Goal: Information Seeking & Learning: Learn about a topic

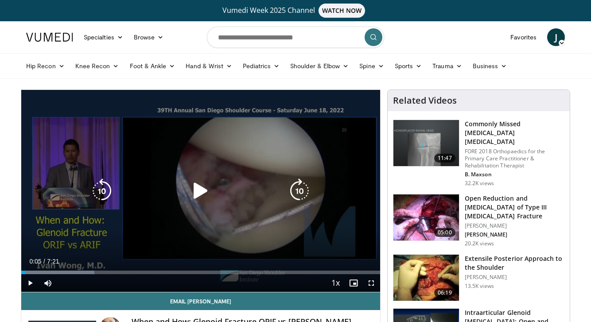
click at [205, 194] on icon "Video Player" at bounding box center [200, 191] width 25 height 25
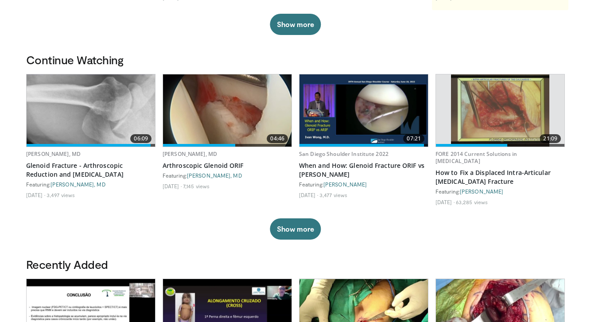
scroll to position [237, 0]
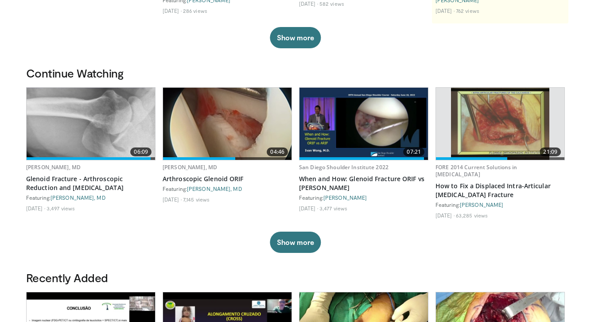
click at [500, 123] on img at bounding box center [500, 124] width 98 height 72
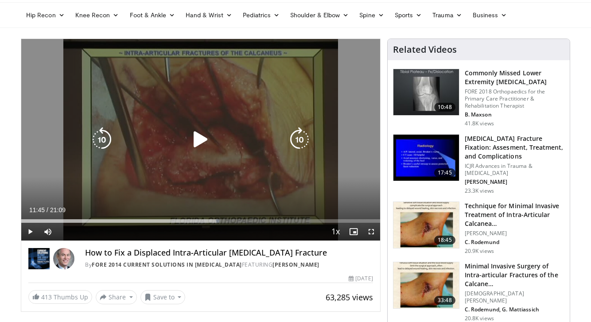
scroll to position [55, 0]
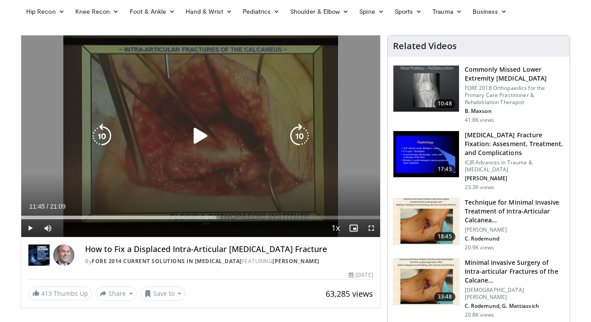
click at [195, 138] on icon "Video Player" at bounding box center [200, 136] width 25 height 25
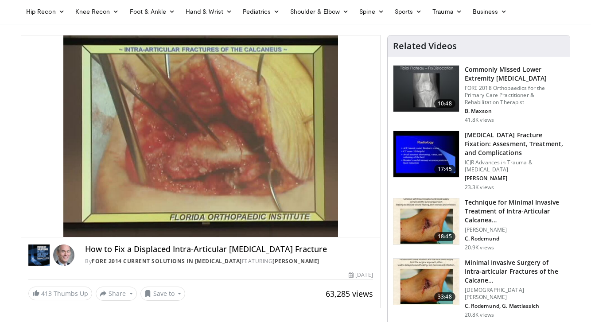
click at [68, 218] on div "10 seconds Tap to unmute" at bounding box center [200, 136] width 359 height 202
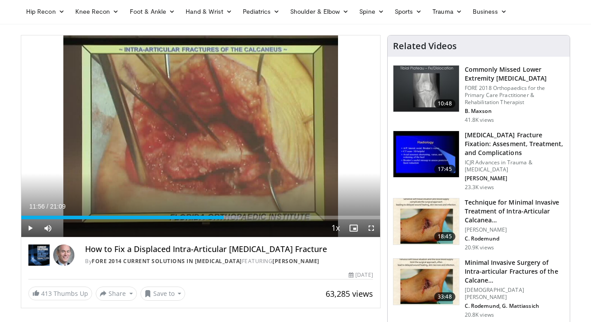
click at [27, 230] on span "Video Player" at bounding box center [30, 228] width 18 height 18
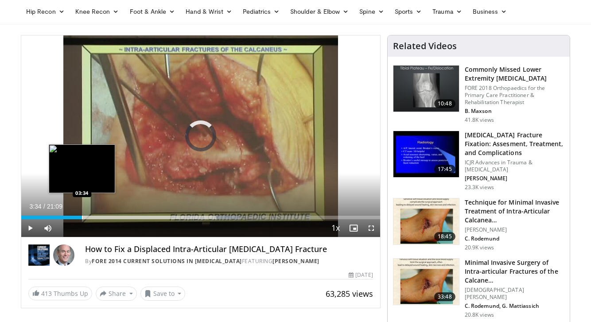
click at [82, 218] on div "Progress Bar" at bounding box center [82, 218] width 1 height 4
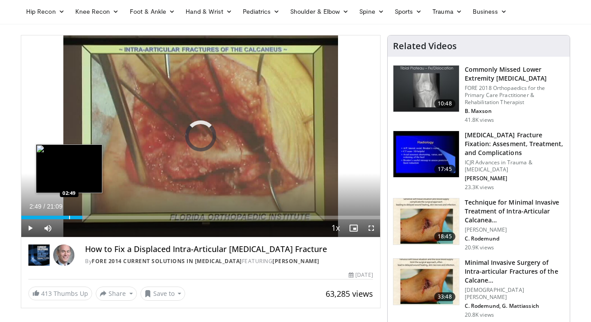
click at [69, 219] on div "Progress Bar" at bounding box center [69, 218] width 1 height 4
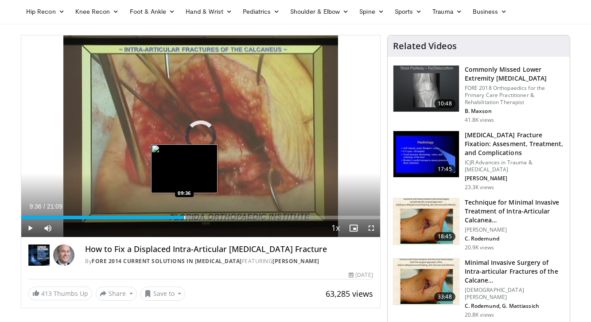
click at [184, 216] on div "Progress Bar" at bounding box center [184, 218] width 1 height 4
click at [191, 216] on div "Progress Bar" at bounding box center [191, 218] width 1 height 4
click at [196, 216] on div "Progress Bar" at bounding box center [196, 218] width 1 height 4
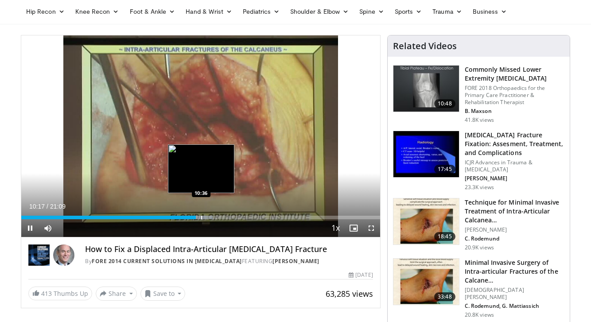
click at [201, 216] on div "Progress Bar" at bounding box center [201, 218] width 1 height 4
click at [208, 217] on div "Progress Bar" at bounding box center [208, 218] width 1 height 4
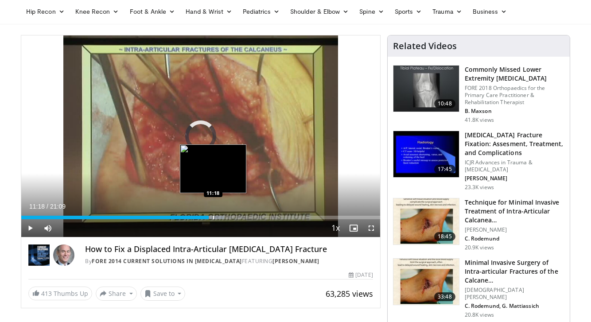
click at [213, 218] on div "Progress Bar" at bounding box center [213, 218] width 1 height 4
click at [221, 217] on div "Progress Bar" at bounding box center [221, 218] width 1 height 4
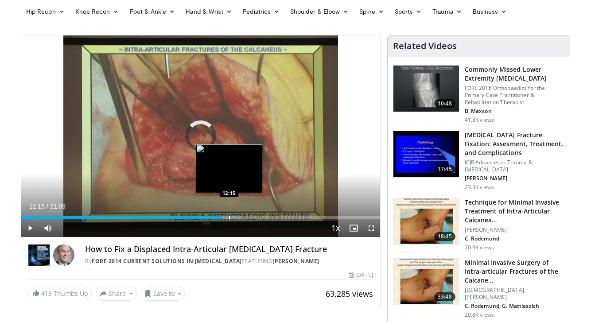
click at [229, 216] on div "Progress Bar" at bounding box center [229, 218] width 1 height 4
click at [234, 217] on div "Progress Bar" at bounding box center [234, 218] width 1 height 4
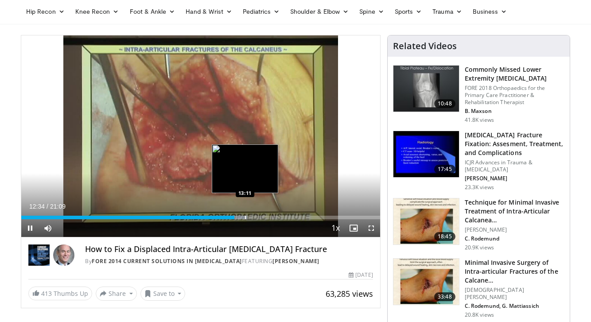
click at [245, 218] on div "Progress Bar" at bounding box center [245, 218] width 1 height 4
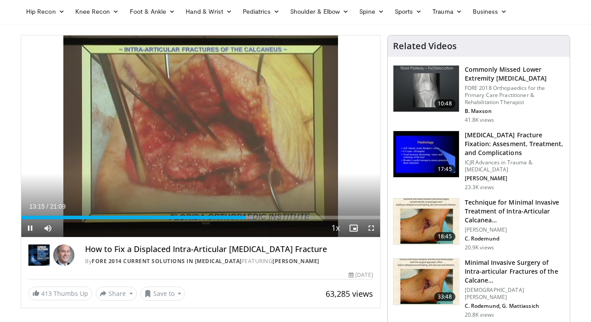
click at [266, 219] on div "Current Time 13:15 / Duration 21:09 Pause Skip Backward Skip Forward Mute 100% …" at bounding box center [200, 228] width 359 height 18
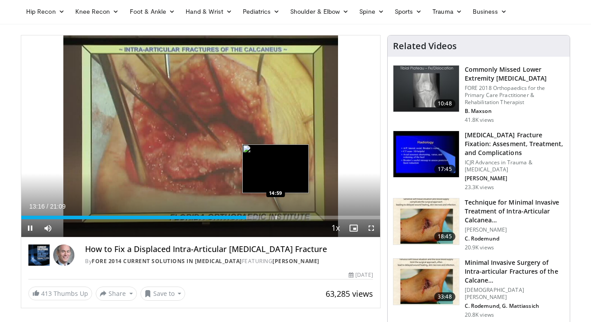
click at [276, 215] on div "Loaded : 66.22% 13:15 14:59" at bounding box center [200, 215] width 359 height 8
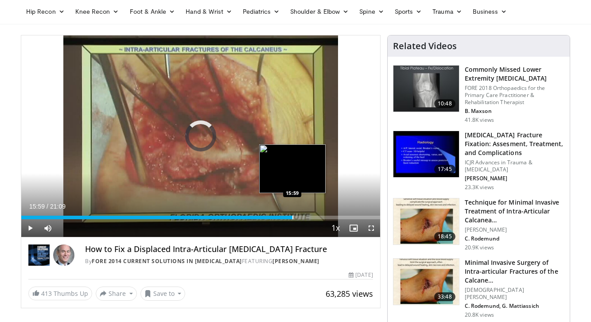
click at [293, 218] on div "Progress Bar" at bounding box center [293, 218] width 1 height 4
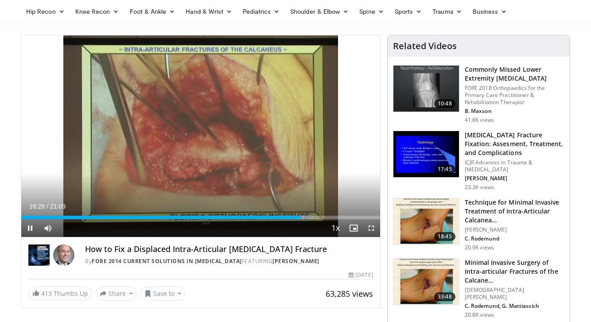
click at [29, 226] on span "Video Player" at bounding box center [30, 228] width 18 height 18
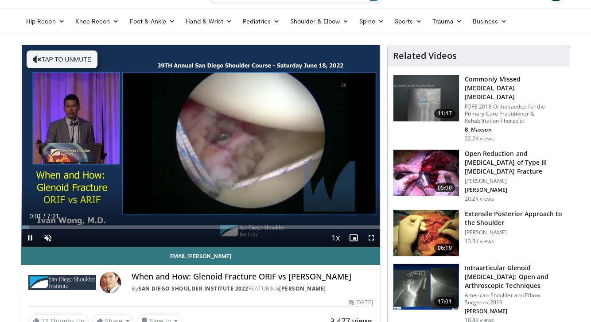
scroll to position [46, 0]
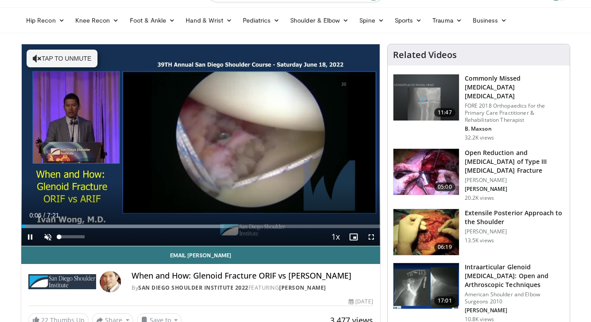
click at [50, 234] on span "Video Player" at bounding box center [48, 237] width 18 height 18
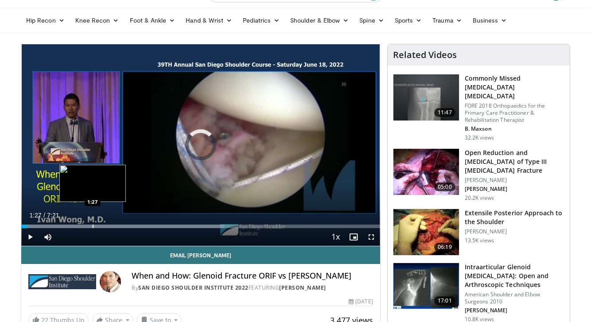
click at [93, 223] on div "Loaded : 56.58% 0:07 1:27" at bounding box center [200, 224] width 359 height 8
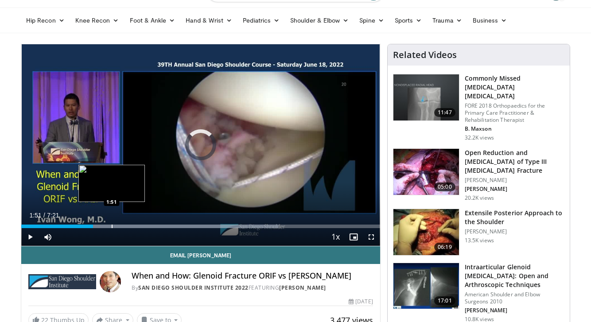
click at [112, 227] on div "Progress Bar" at bounding box center [112, 227] width 1 height 4
click at [122, 227] on div "Progress Bar" at bounding box center [122, 227] width 1 height 4
click at [131, 227] on div "Progress Bar" at bounding box center [131, 227] width 1 height 4
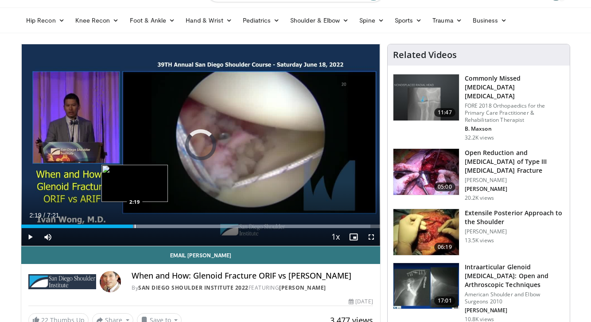
click at [135, 227] on div "Progress Bar" at bounding box center [135, 227] width 1 height 4
click at [140, 227] on div "Progress Bar" at bounding box center [140, 227] width 1 height 4
click at [149, 225] on div "Progress Bar" at bounding box center [149, 227] width 1 height 4
click at [147, 225] on div "Progress Bar" at bounding box center [147, 227] width 1 height 4
click at [145, 225] on div "Progress Bar" at bounding box center [145, 227] width 1 height 4
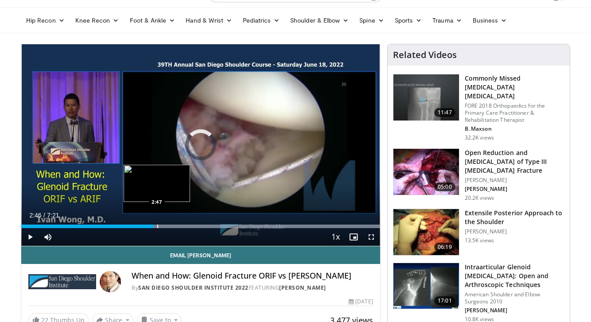
click at [157, 224] on div "Loaded : 99.98% 2:43 2:47" at bounding box center [200, 224] width 359 height 8
click at [162, 225] on div "Progress Bar" at bounding box center [162, 227] width 1 height 4
click at [168, 228] on div "10 seconds Tap to unmute" at bounding box center [200, 145] width 359 height 202
click at [31, 237] on span "Video Player" at bounding box center [30, 237] width 18 height 18
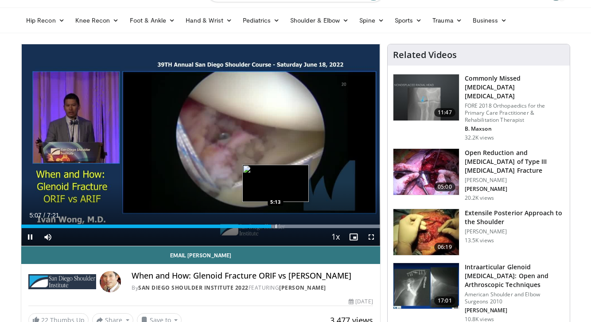
click at [276, 227] on div "Progress Bar" at bounding box center [276, 227] width 1 height 4
click at [281, 226] on div "Progress Bar" at bounding box center [281, 227] width 1 height 4
click at [295, 225] on div "Progress Bar" at bounding box center [295, 227] width 1 height 4
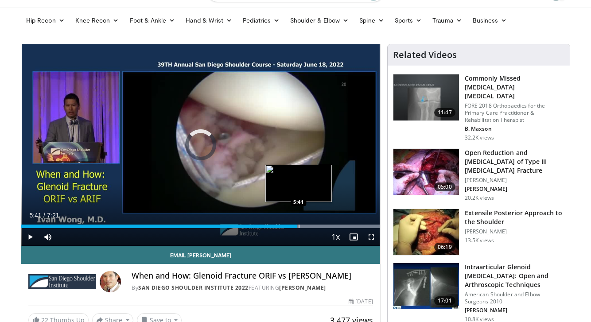
click at [299, 227] on div "Progress Bar" at bounding box center [299, 227] width 1 height 4
click at [304, 225] on div "Progress Bar" at bounding box center [304, 227] width 1 height 4
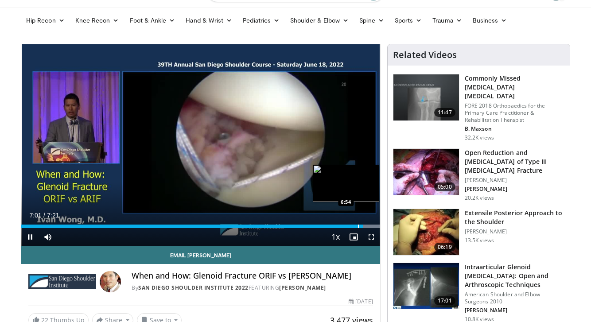
click at [358, 227] on div "Progress Bar" at bounding box center [358, 227] width 1 height 4
click at [353, 226] on div "Progress Bar" at bounding box center [353, 227] width 1 height 4
click at [27, 237] on span "Video Player" at bounding box center [30, 237] width 18 height 18
click at [355, 227] on div "Progress Bar" at bounding box center [355, 227] width 1 height 4
click at [32, 237] on span "Video Player" at bounding box center [30, 237] width 18 height 18
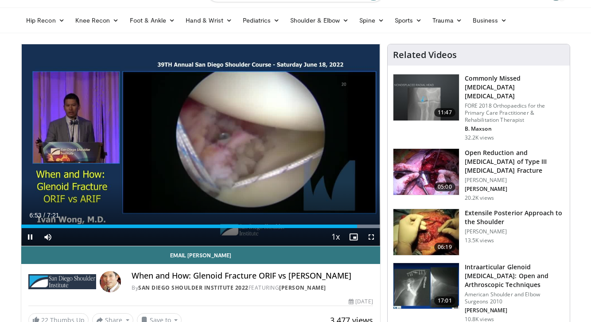
click at [33, 238] on span "Video Player" at bounding box center [30, 237] width 18 height 18
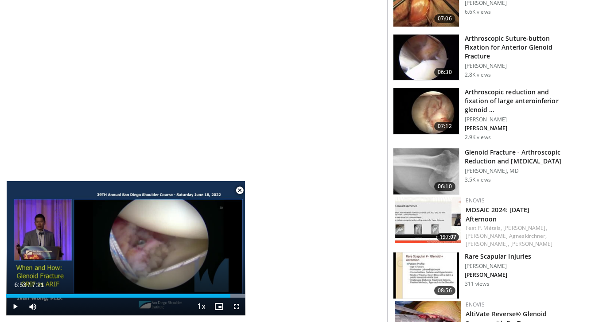
scroll to position [570, 0]
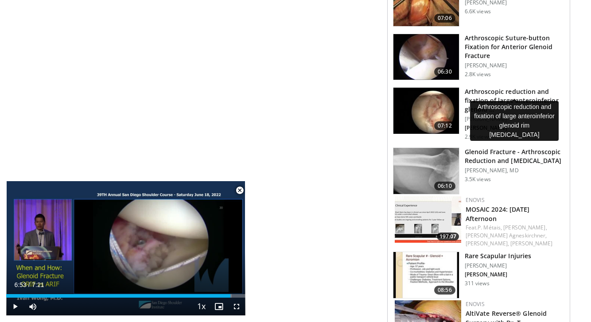
click at [482, 87] on h3 "Arthroscopic reduction and fixation of large anteroinferior glenoid …" at bounding box center [515, 100] width 100 height 27
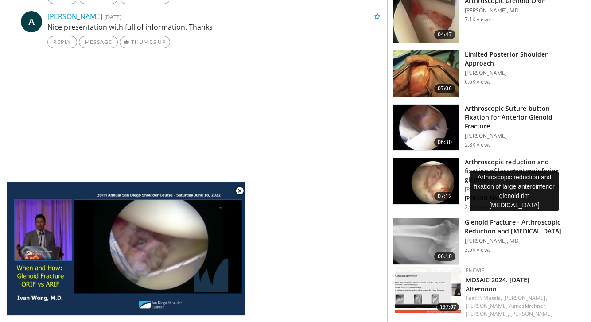
scroll to position [498, 0]
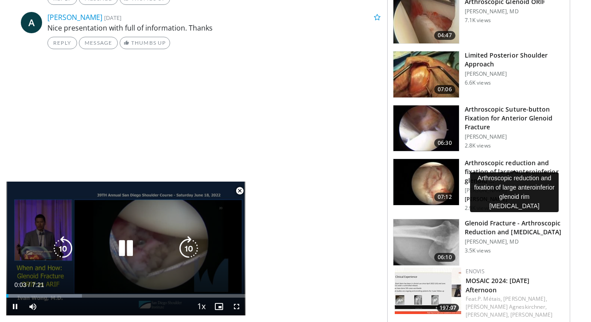
click at [124, 249] on icon "Video Player" at bounding box center [125, 248] width 25 height 25
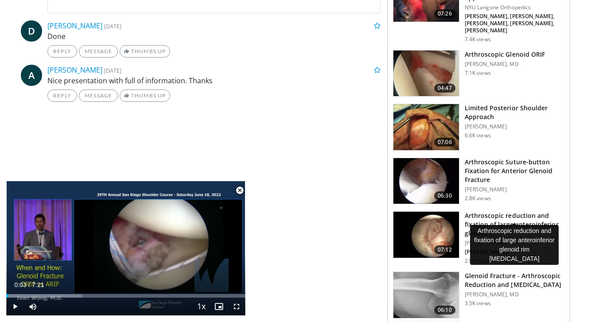
scroll to position [473, 0]
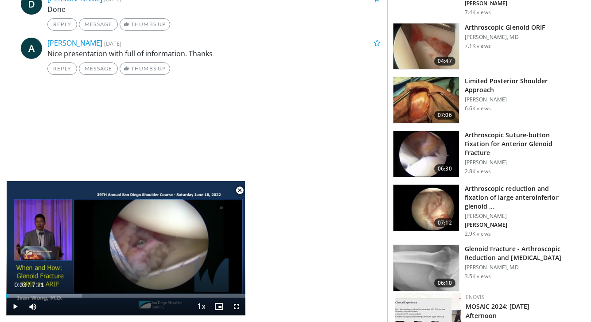
click at [485, 131] on h3 "Arthroscopic Suture-button Fixation for Anterior Glenoid Fracture" at bounding box center [515, 144] width 100 height 27
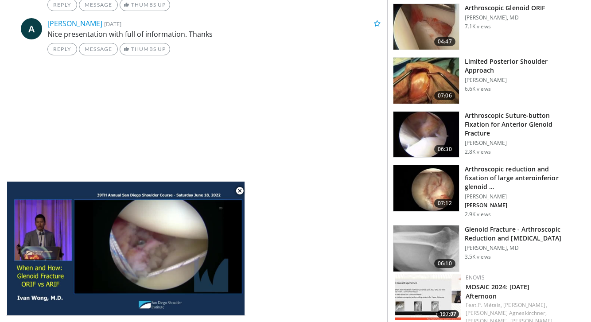
scroll to position [492, 0]
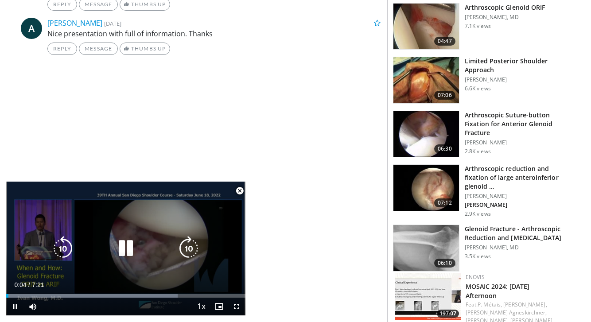
click at [128, 250] on icon "Video Player" at bounding box center [125, 248] width 25 height 25
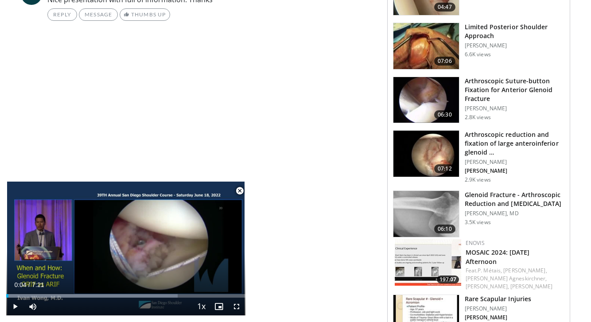
scroll to position [528, 0]
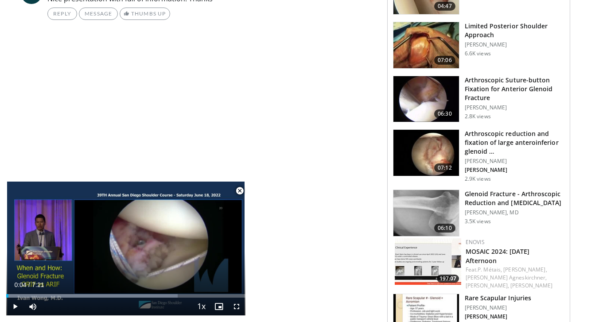
click at [487, 190] on h3 "Glenoid Fracture - Arthroscopic Reduction and [MEDICAL_DATA]" at bounding box center [515, 199] width 100 height 18
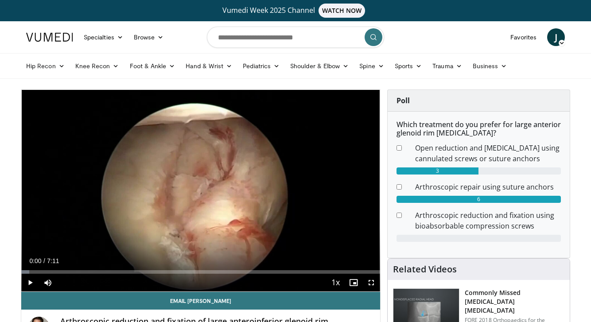
click at [31, 285] on span "Video Player" at bounding box center [30, 283] width 18 height 18
click at [371, 280] on span "Video Player" at bounding box center [372, 283] width 18 height 18
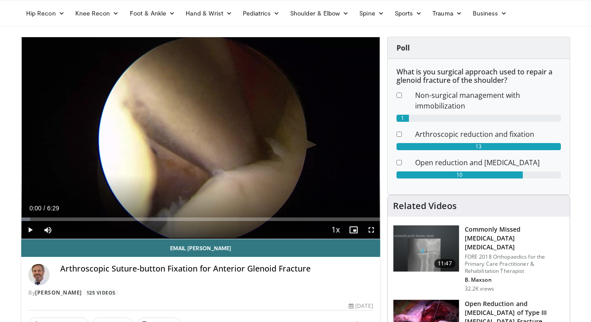
scroll to position [53, 0]
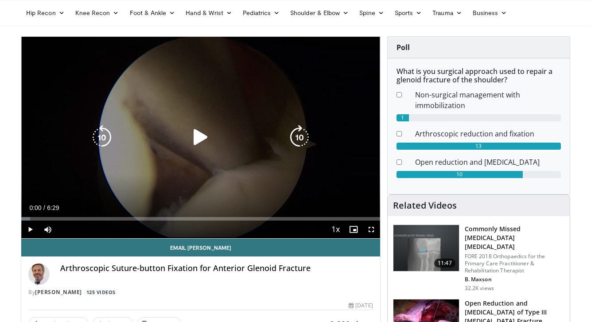
click at [206, 137] on icon "Video Player" at bounding box center [200, 137] width 25 height 25
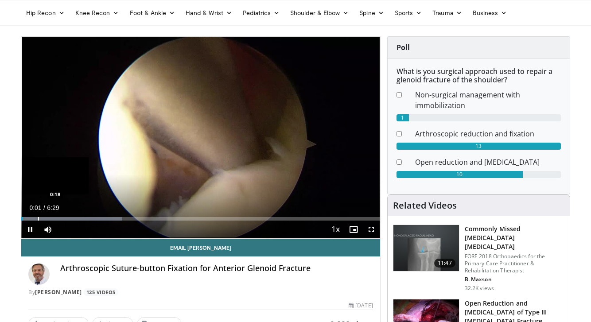
click at [38, 217] on div "Progress Bar" at bounding box center [38, 219] width 1 height 4
click at [47, 218] on div "Progress Bar" at bounding box center [47, 219] width 1 height 4
click at [59, 217] on div "Progress Bar" at bounding box center [59, 219] width 1 height 4
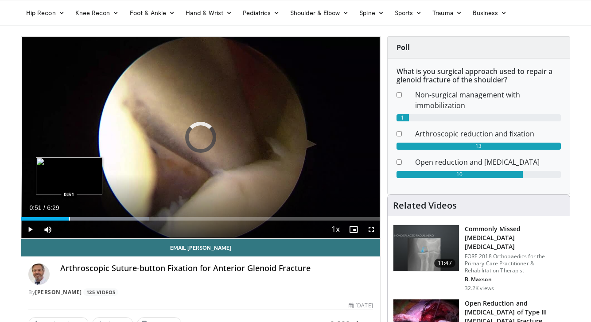
click at [69, 217] on div "Progress Bar" at bounding box center [69, 219] width 1 height 4
click at [80, 217] on div "Progress Bar" at bounding box center [80, 219] width 1 height 4
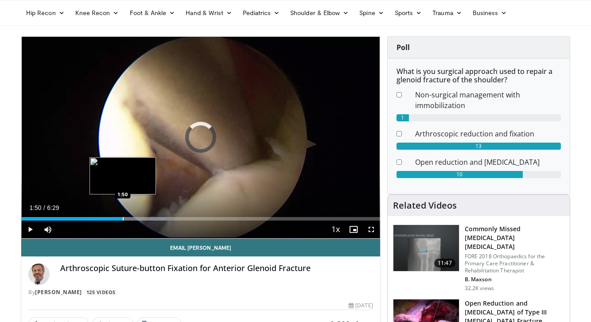
click at [123, 219] on div "Progress Bar" at bounding box center [123, 219] width 1 height 4
click at [133, 219] on div "Progress Bar" at bounding box center [133, 219] width 1 height 4
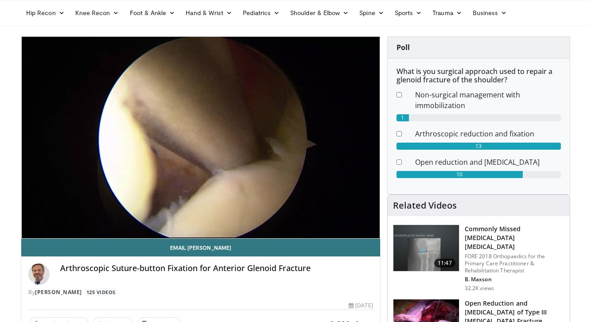
click at [140, 218] on video-js "**********" at bounding box center [200, 138] width 359 height 202
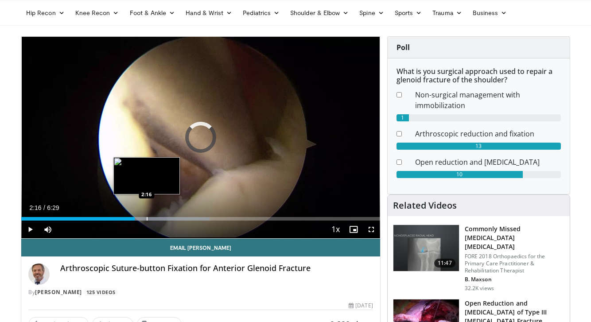
click at [147, 219] on div "Progress Bar" at bounding box center [147, 219] width 1 height 4
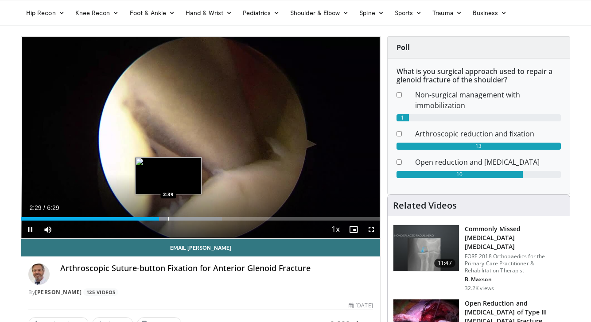
click at [169, 217] on div "Progress Bar" at bounding box center [168, 219] width 1 height 4
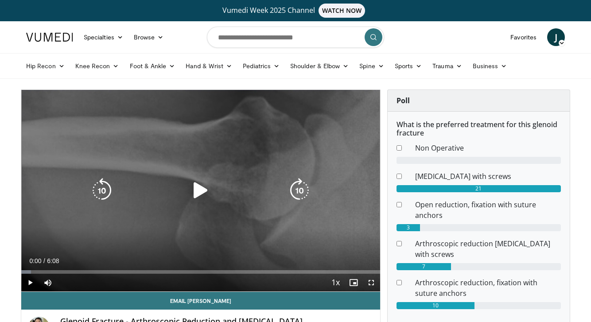
click at [198, 190] on icon "Video Player" at bounding box center [200, 190] width 25 height 25
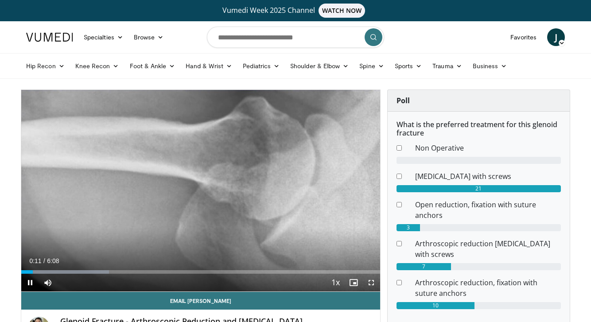
click at [372, 282] on span "Video Player" at bounding box center [372, 283] width 18 height 18
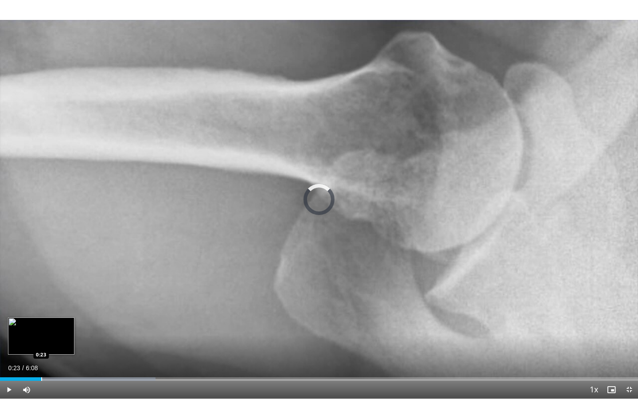
click at [41, 322] on div "Progress Bar" at bounding box center [41, 379] width 1 height 4
click at [48, 322] on div "Progress Bar" at bounding box center [47, 379] width 1 height 4
click at [55, 322] on video-js "**********" at bounding box center [319, 199] width 638 height 399
click at [63, 322] on div "Progress Bar" at bounding box center [63, 379] width 1 height 4
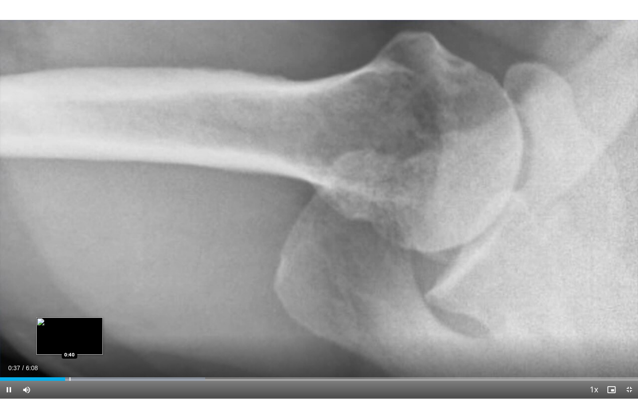
click at [70, 322] on div "Progress Bar" at bounding box center [70, 379] width 1 height 4
click at [82, 322] on div "Progress Bar" at bounding box center [82, 379] width 1 height 4
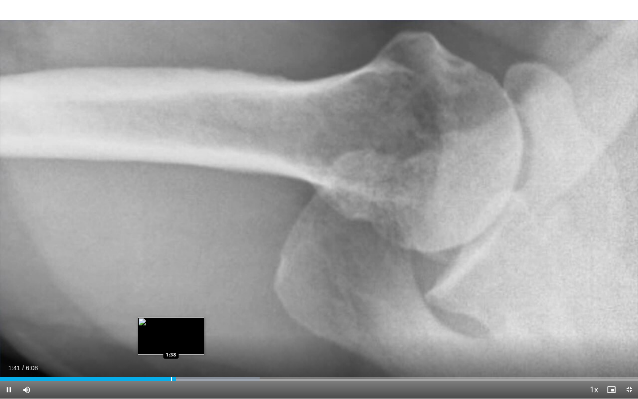
click at [171, 322] on div "Progress Bar" at bounding box center [171, 379] width 1 height 4
click at [168, 322] on div "Progress Bar" at bounding box center [168, 379] width 1 height 4
click at [162, 322] on div "Progress Bar" at bounding box center [162, 379] width 1 height 4
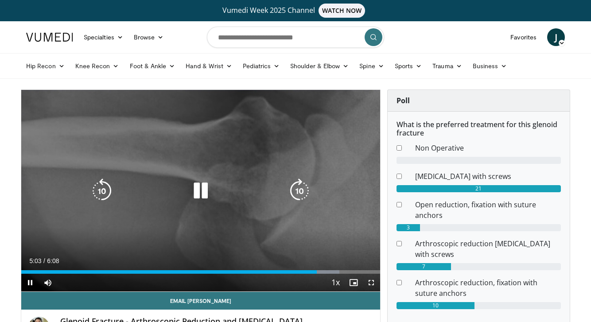
click at [201, 189] on icon "Video Player" at bounding box center [200, 191] width 25 height 25
